Goal: Task Accomplishment & Management: Manage account settings

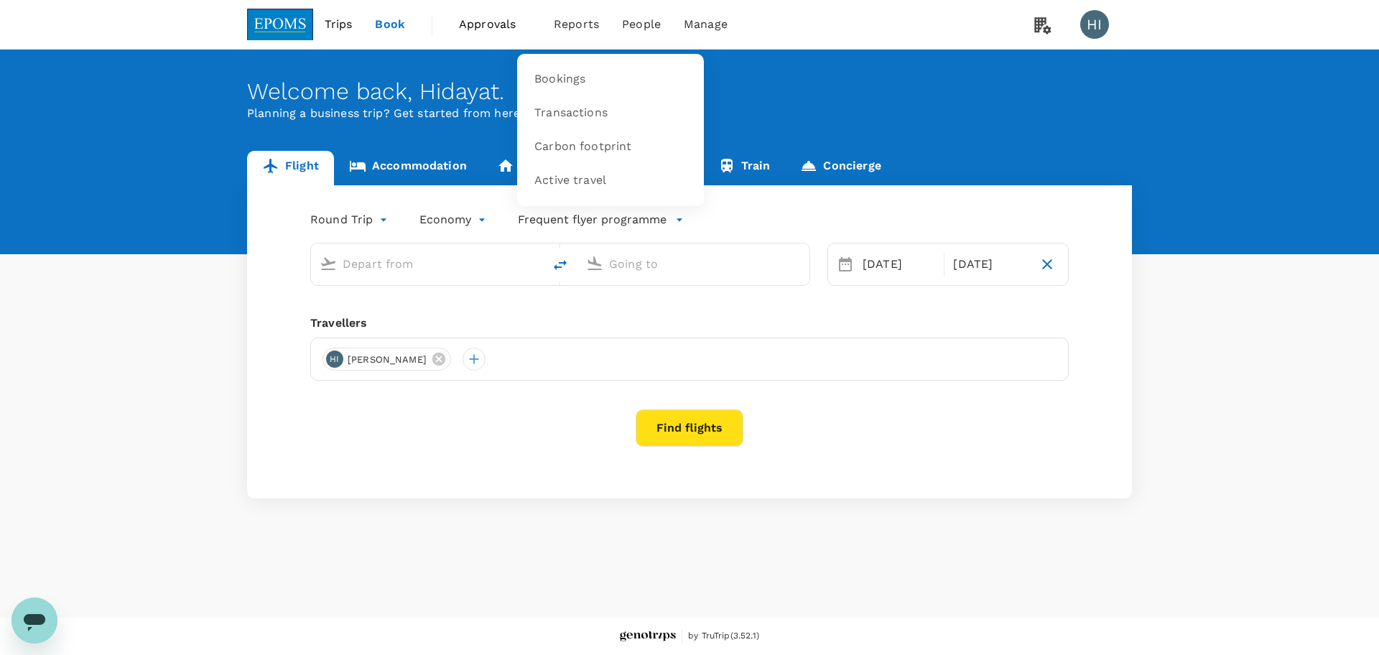
type input "Kuala Lumpur Intl ([GEOGRAPHIC_DATA])"
type input "Kota Kinabalu Intl (BKI)"
type input "Kuala Lumpur Intl (KUL)"
type input "Kota Kinabalu Intl (BKI)"
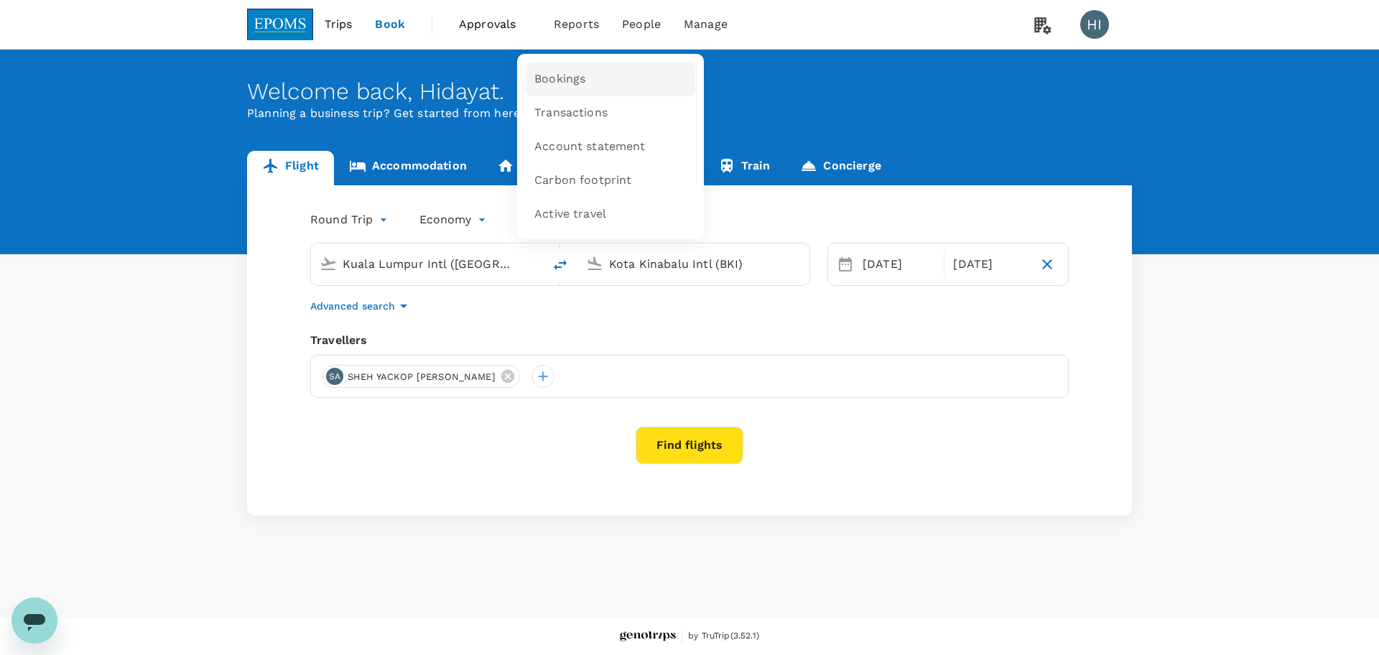
click at [574, 69] on link "Bookings" at bounding box center [610, 79] width 169 height 34
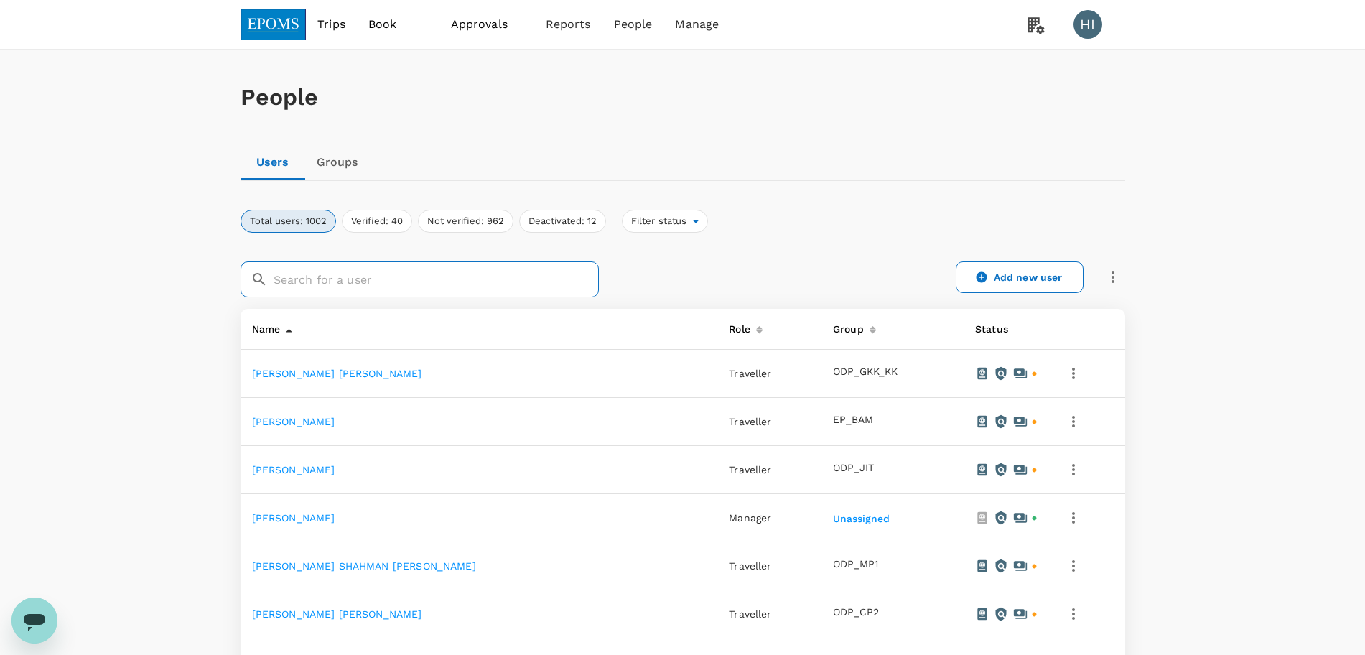
click at [426, 270] on input "text" at bounding box center [436, 279] width 325 height 36
paste input "[PERSON_NAME]"
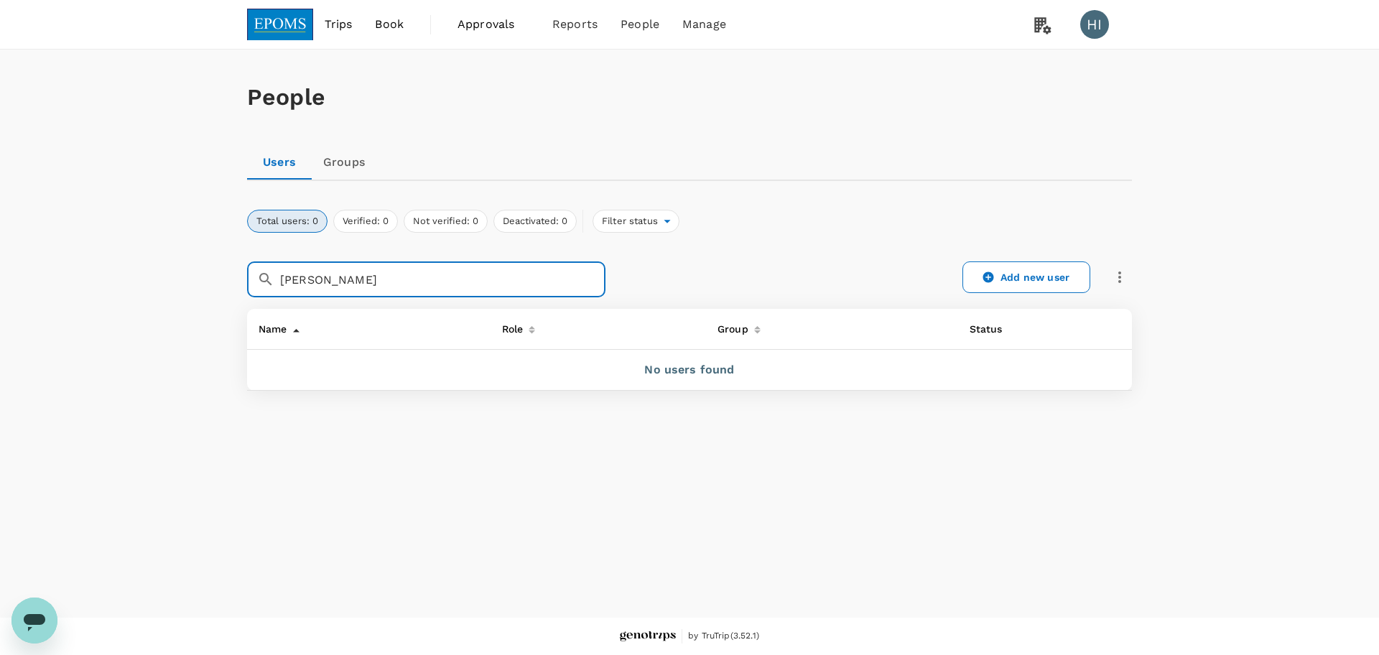
drag, startPoint x: 510, startPoint y: 270, endPoint x: 420, endPoint y: 285, distance: 91.7
click at [420, 285] on input "[PERSON_NAME]" at bounding box center [442, 279] width 325 height 36
drag, startPoint x: 415, startPoint y: 275, endPoint x: 265, endPoint y: 268, distance: 150.2
click at [265, 268] on div "​ [PERSON_NAME] ​" at bounding box center [426, 279] width 358 height 36
type input "[PERSON_NAME]"
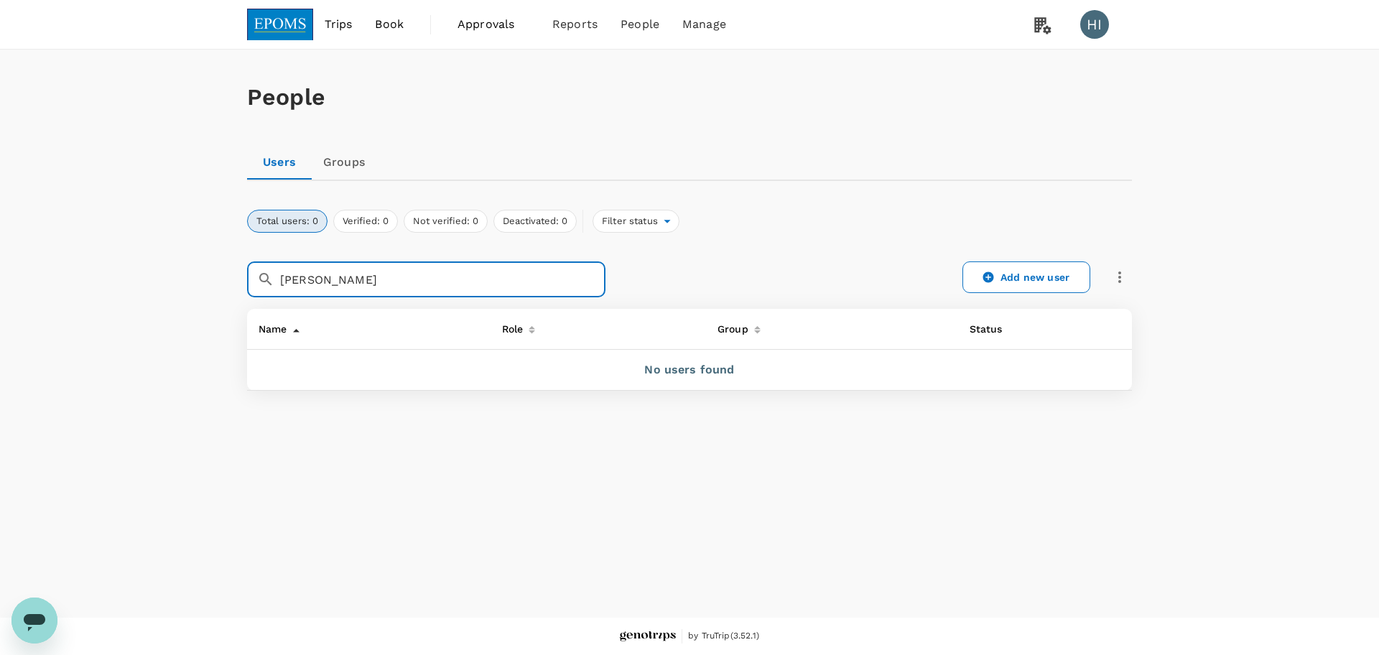
drag, startPoint x: 365, startPoint y: 276, endPoint x: 258, endPoint y: 274, distance: 107.7
click at [258, 274] on div "​ [PERSON_NAME] ​" at bounding box center [426, 279] width 358 height 36
